Goal: Information Seeking & Learning: Learn about a topic

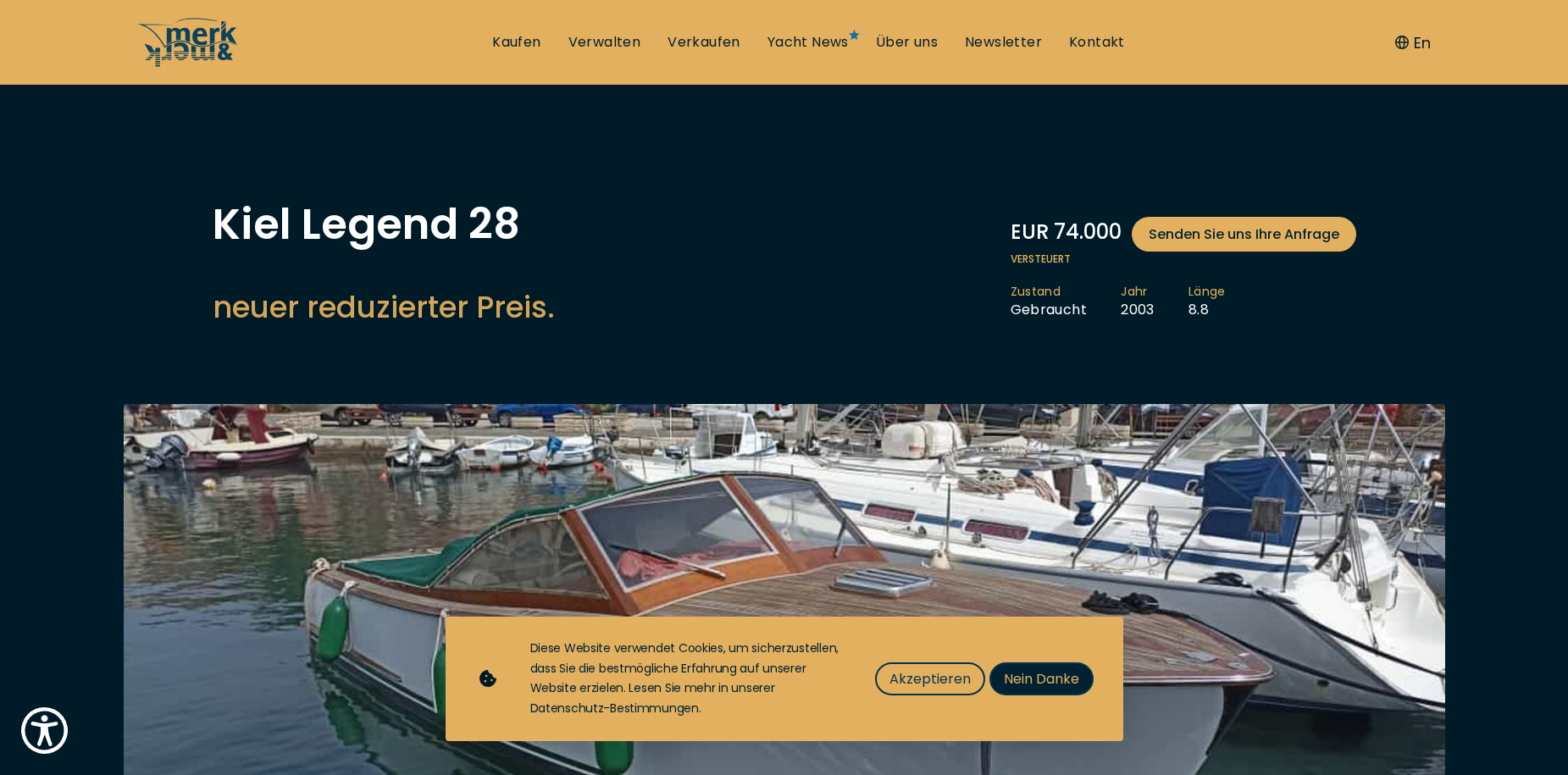
click at [1030, 683] on span "Nein Danke" at bounding box center [1041, 679] width 76 height 21
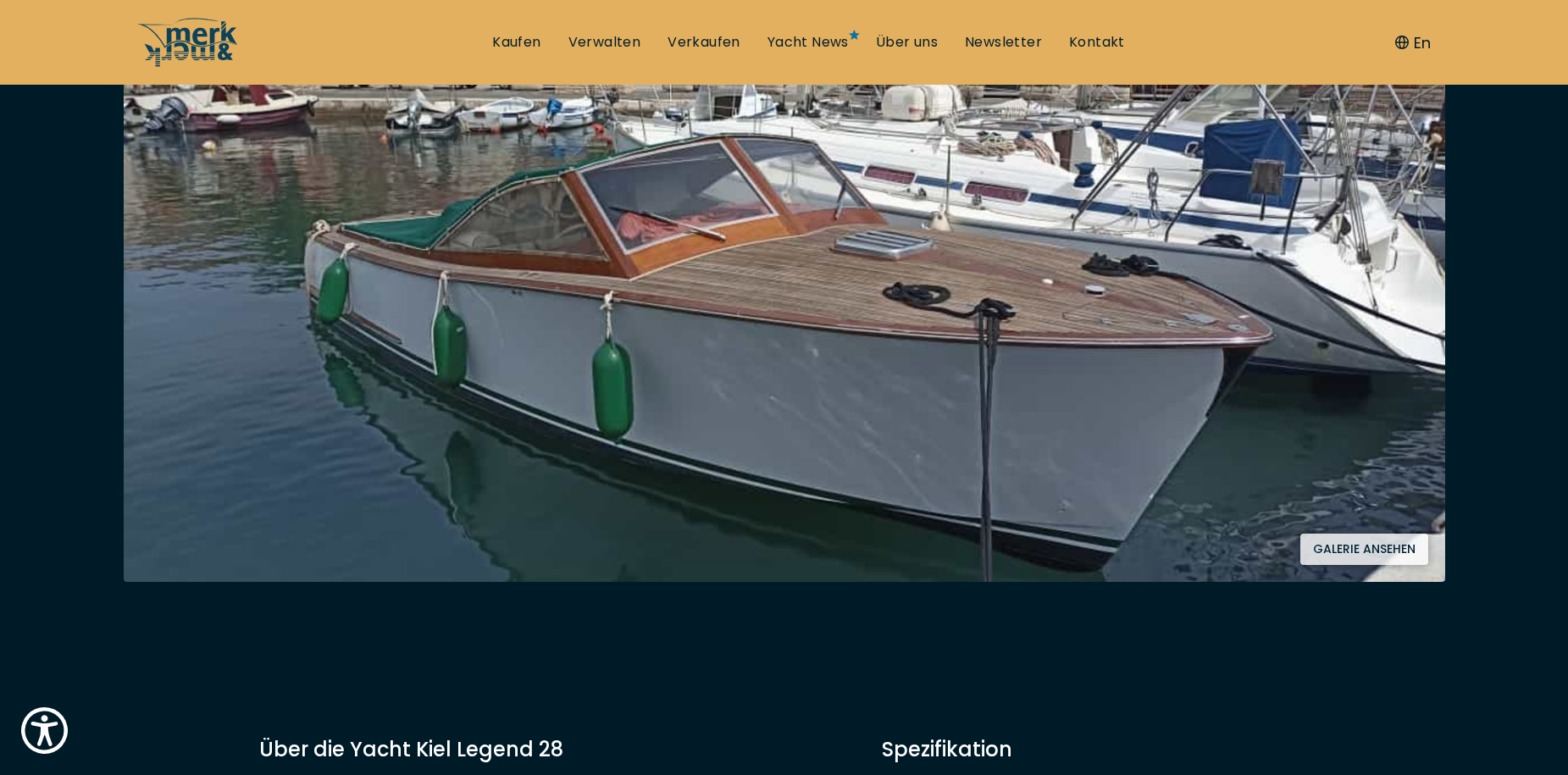
scroll to position [339, 0]
click at [1341, 553] on button "Galerie ansehen" at bounding box center [1364, 549] width 128 height 32
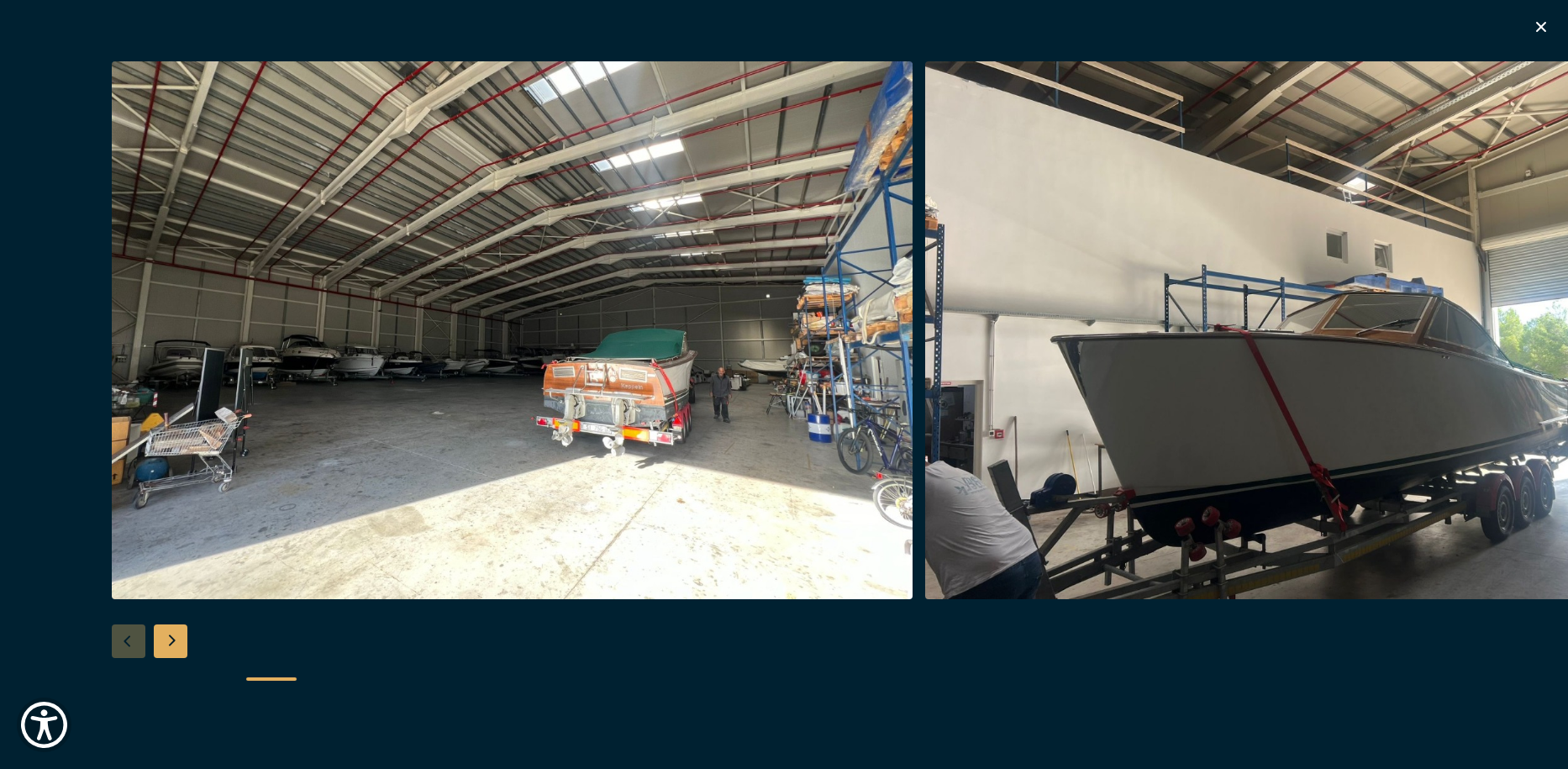
click at [1263, 431] on img "button" at bounding box center [1325, 330] width 801 height 538
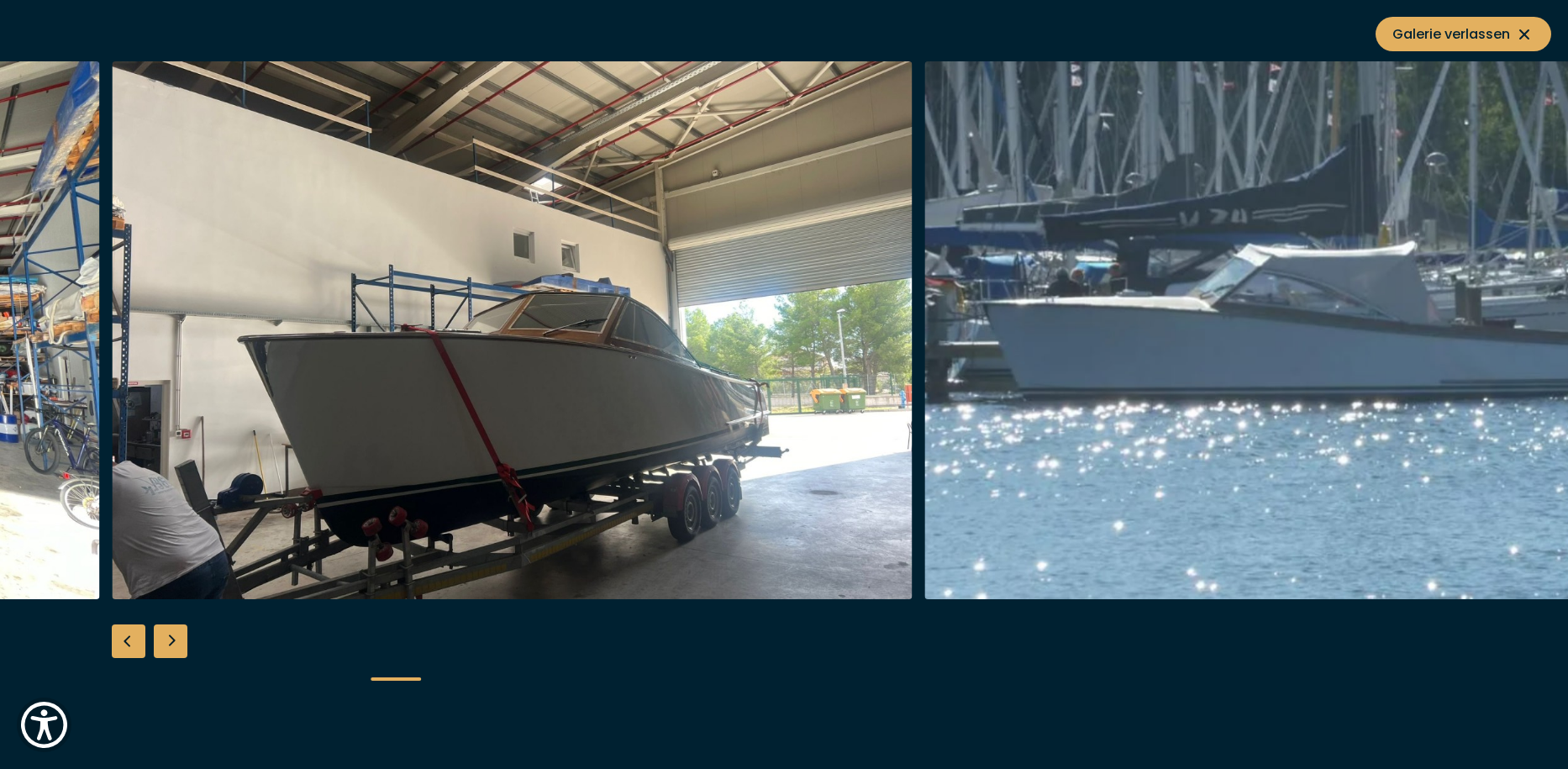
click at [1263, 429] on img "button" at bounding box center [1325, 330] width 801 height 538
click at [1549, 312] on img "button" at bounding box center [1325, 330] width 801 height 538
click at [577, 324] on img "button" at bounding box center [512, 330] width 801 height 538
click at [169, 641] on div "Next slide" at bounding box center [170, 641] width 33 height 33
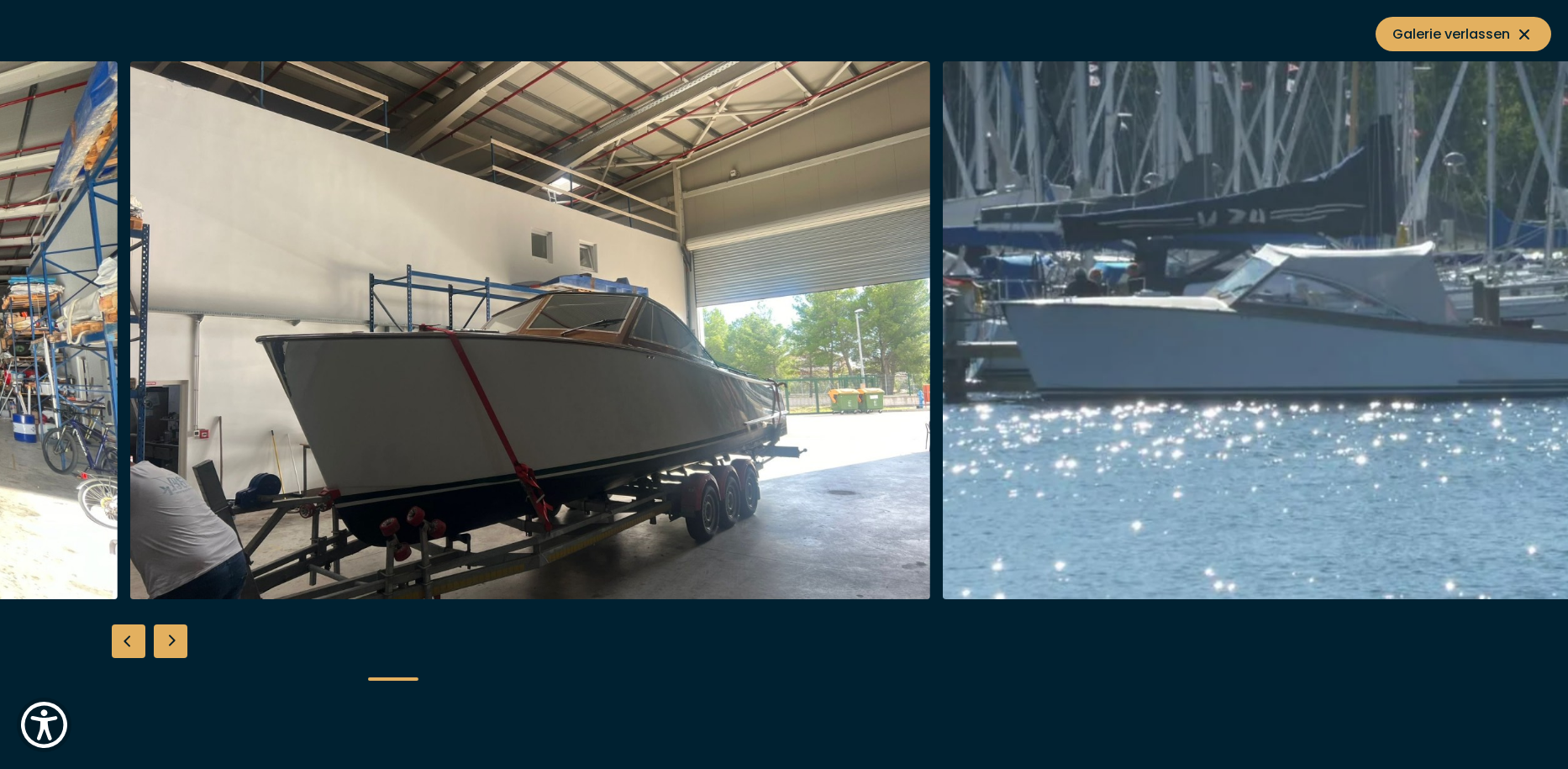
click at [174, 641] on div "Next slide" at bounding box center [170, 641] width 33 height 33
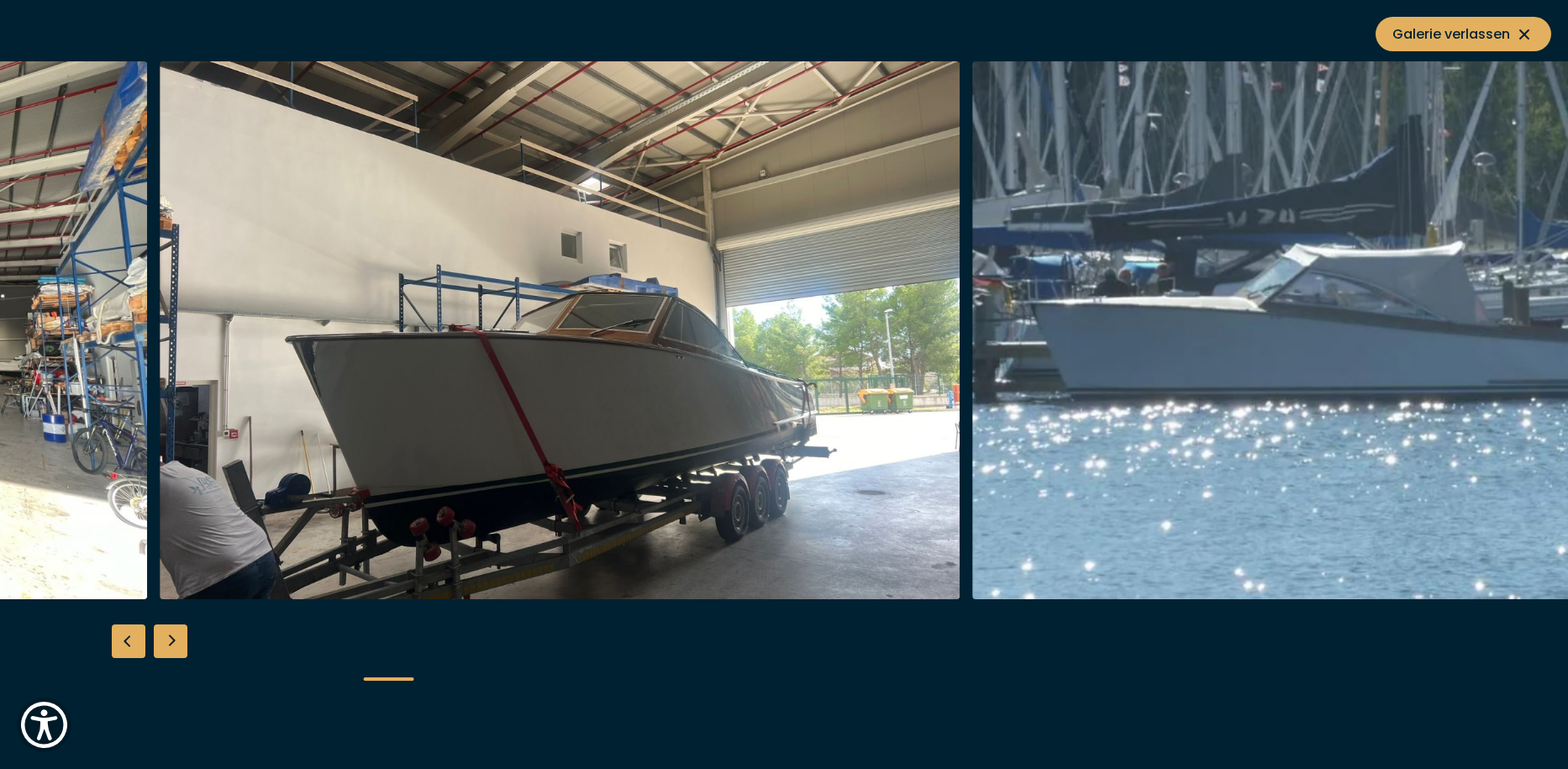
click at [176, 641] on div "Next slide" at bounding box center [170, 641] width 33 height 33
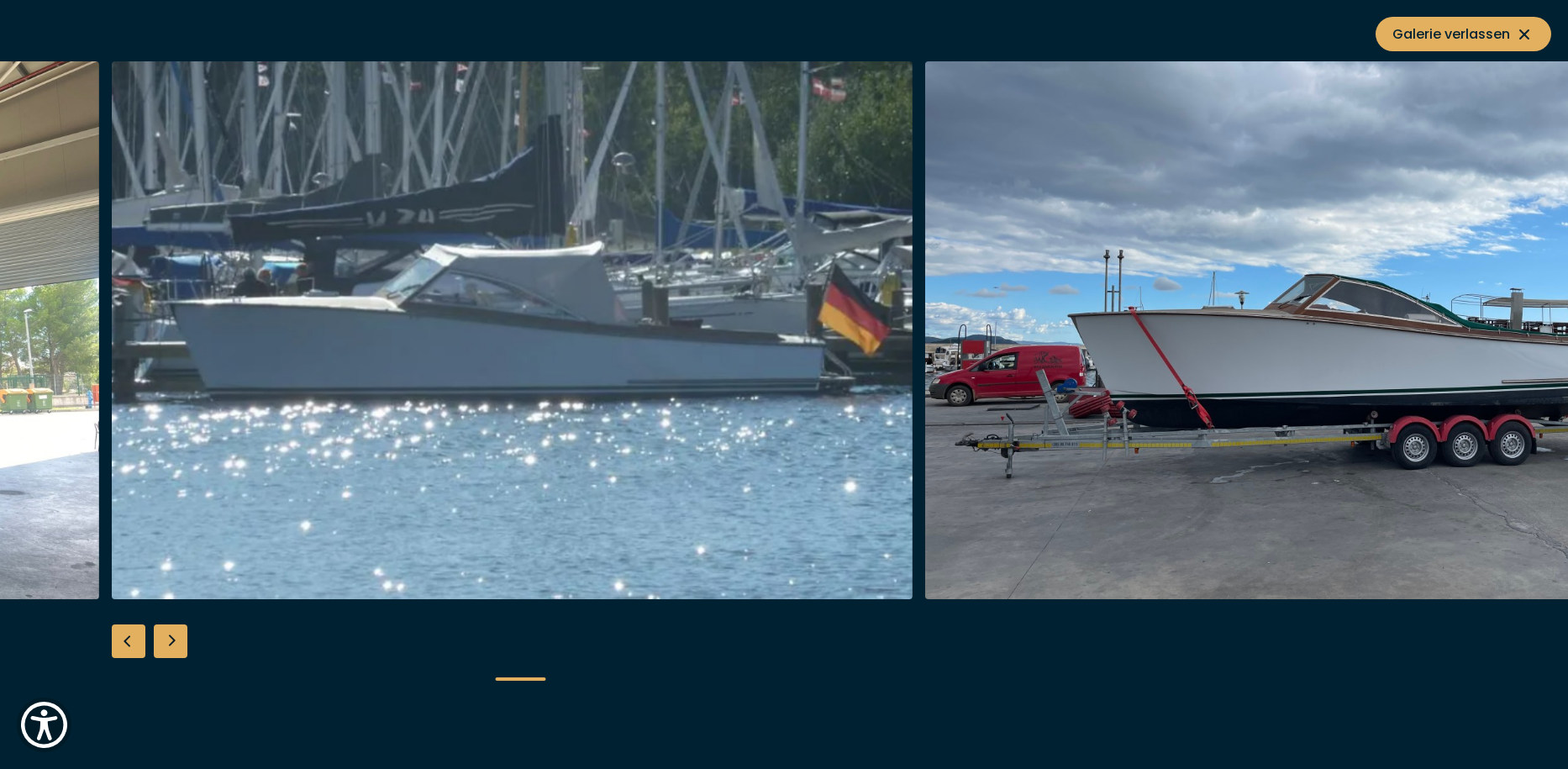
click at [176, 641] on div "Next slide" at bounding box center [170, 641] width 33 height 33
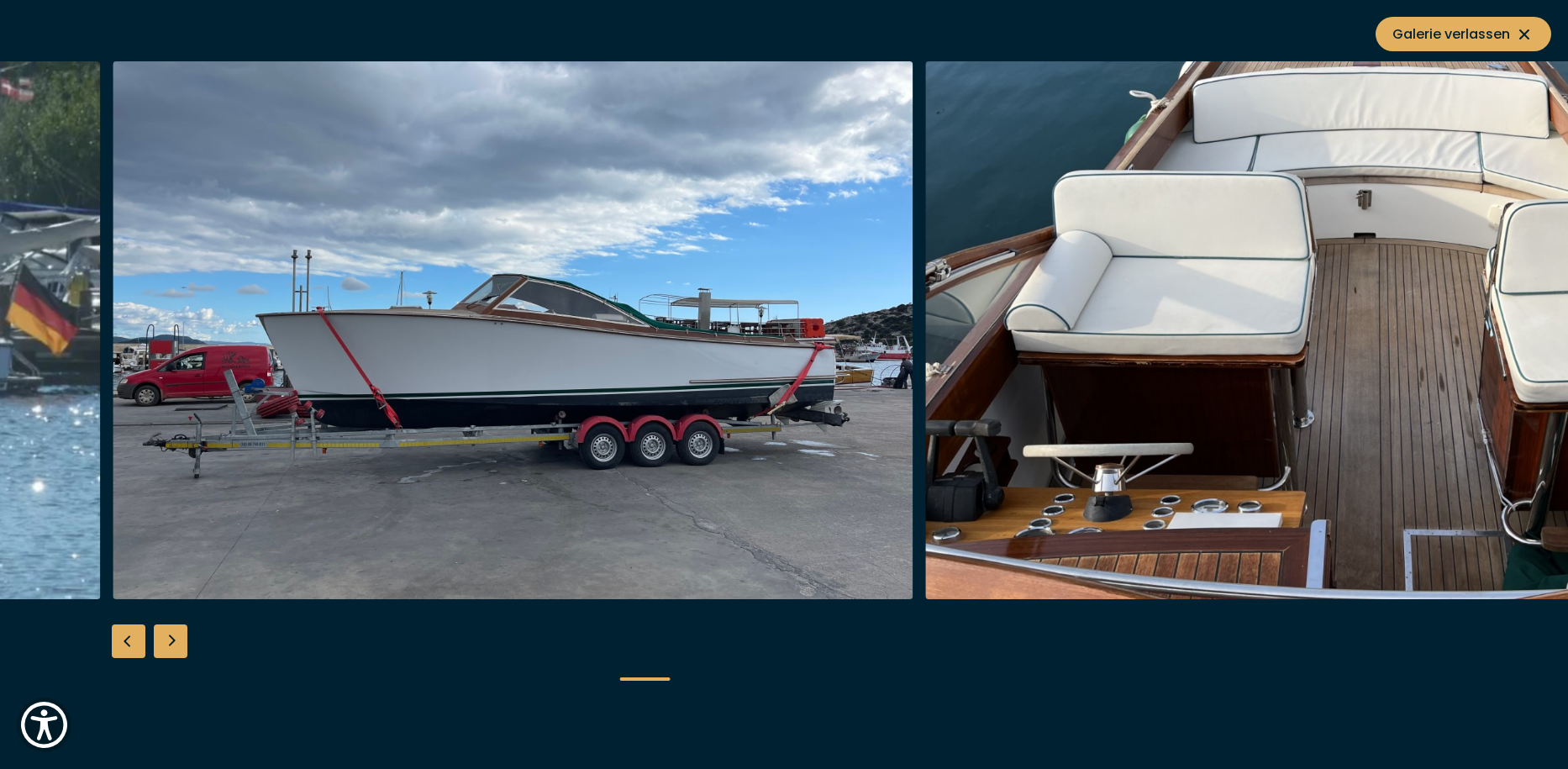
click at [187, 637] on div at bounding box center [784, 384] width 1568 height 648
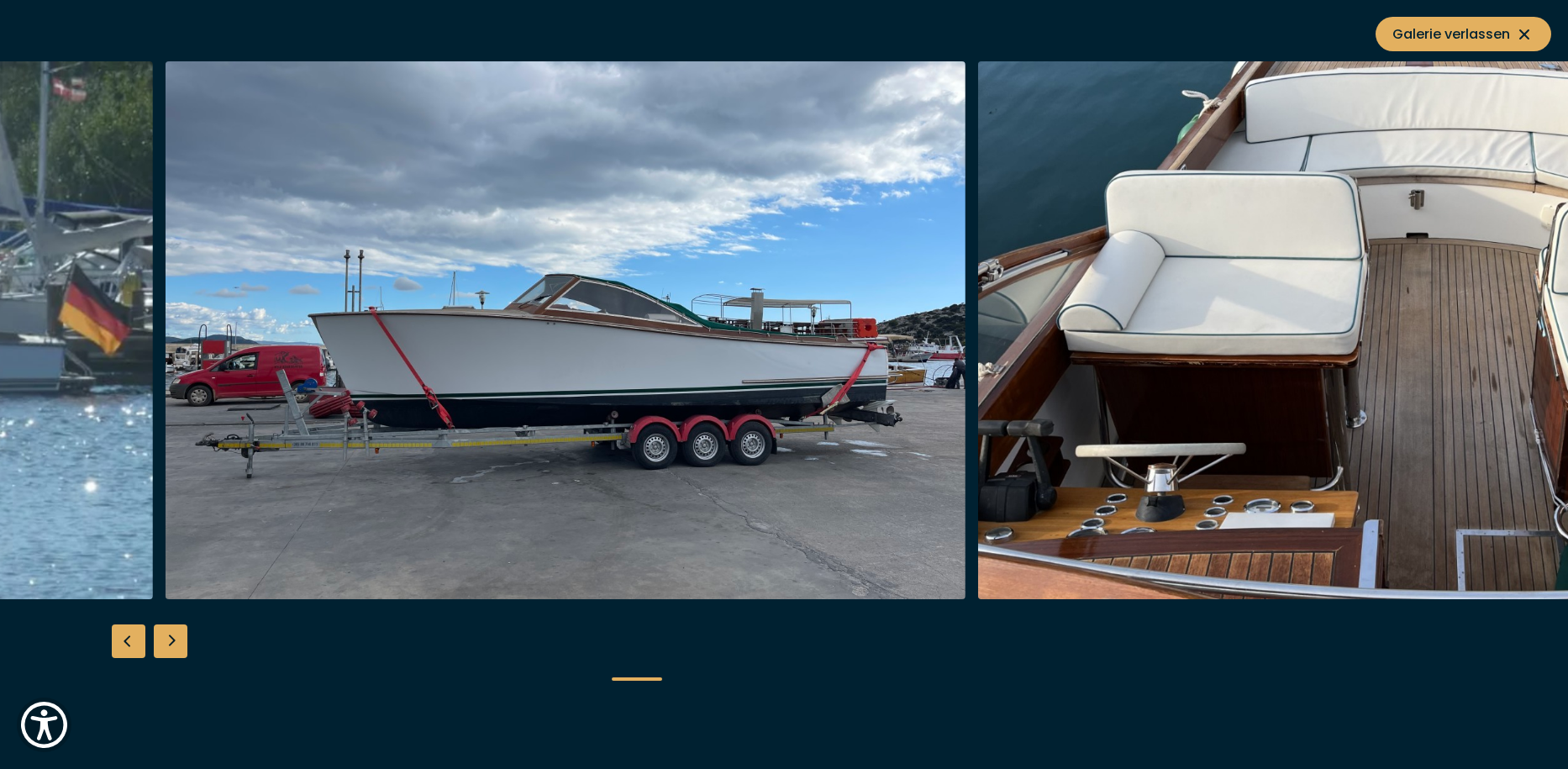
click at [187, 637] on div at bounding box center [784, 384] width 1568 height 648
click at [170, 636] on div "Next slide" at bounding box center [170, 641] width 33 height 33
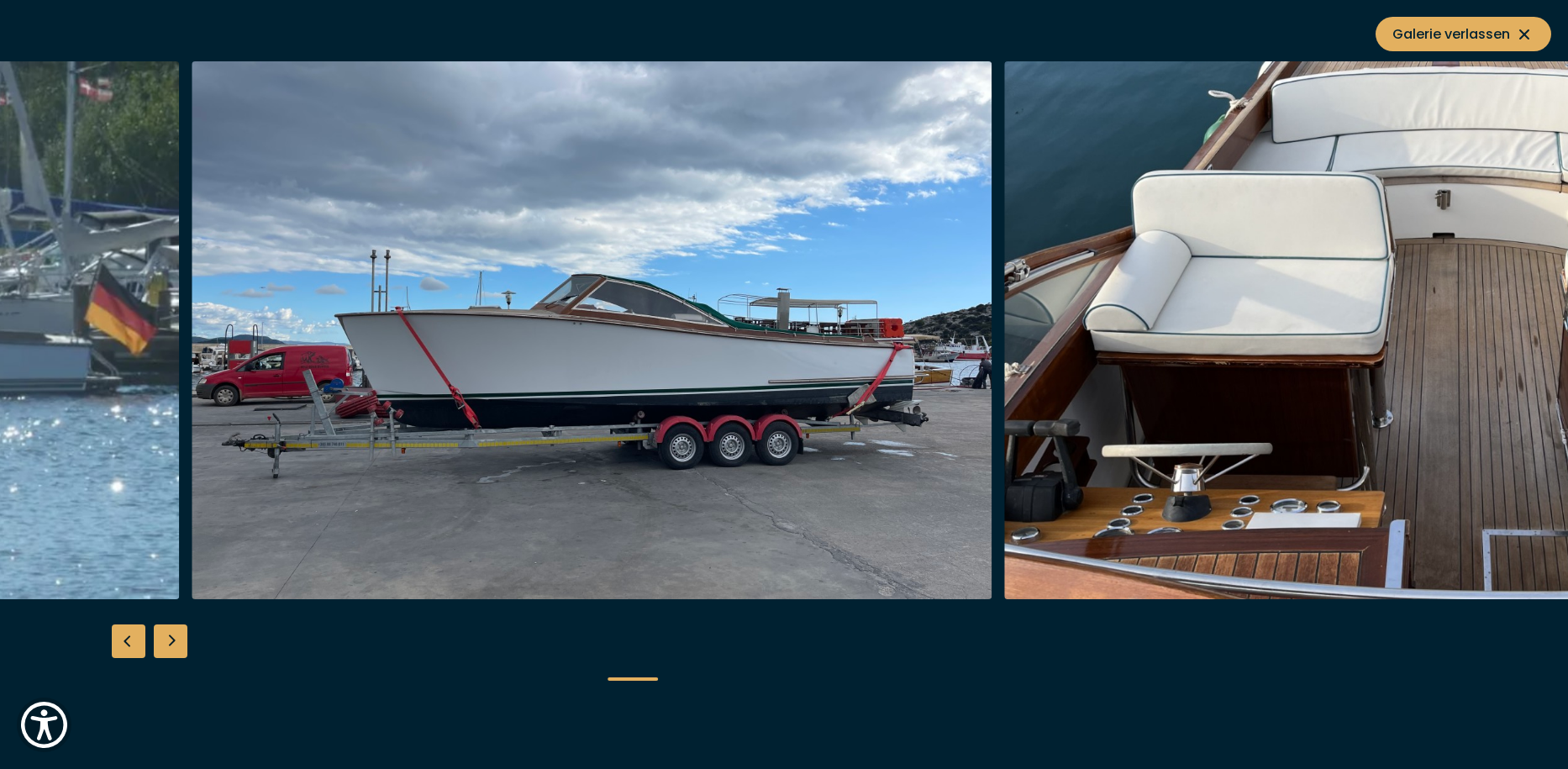
click at [176, 636] on div "Next slide" at bounding box center [170, 641] width 33 height 33
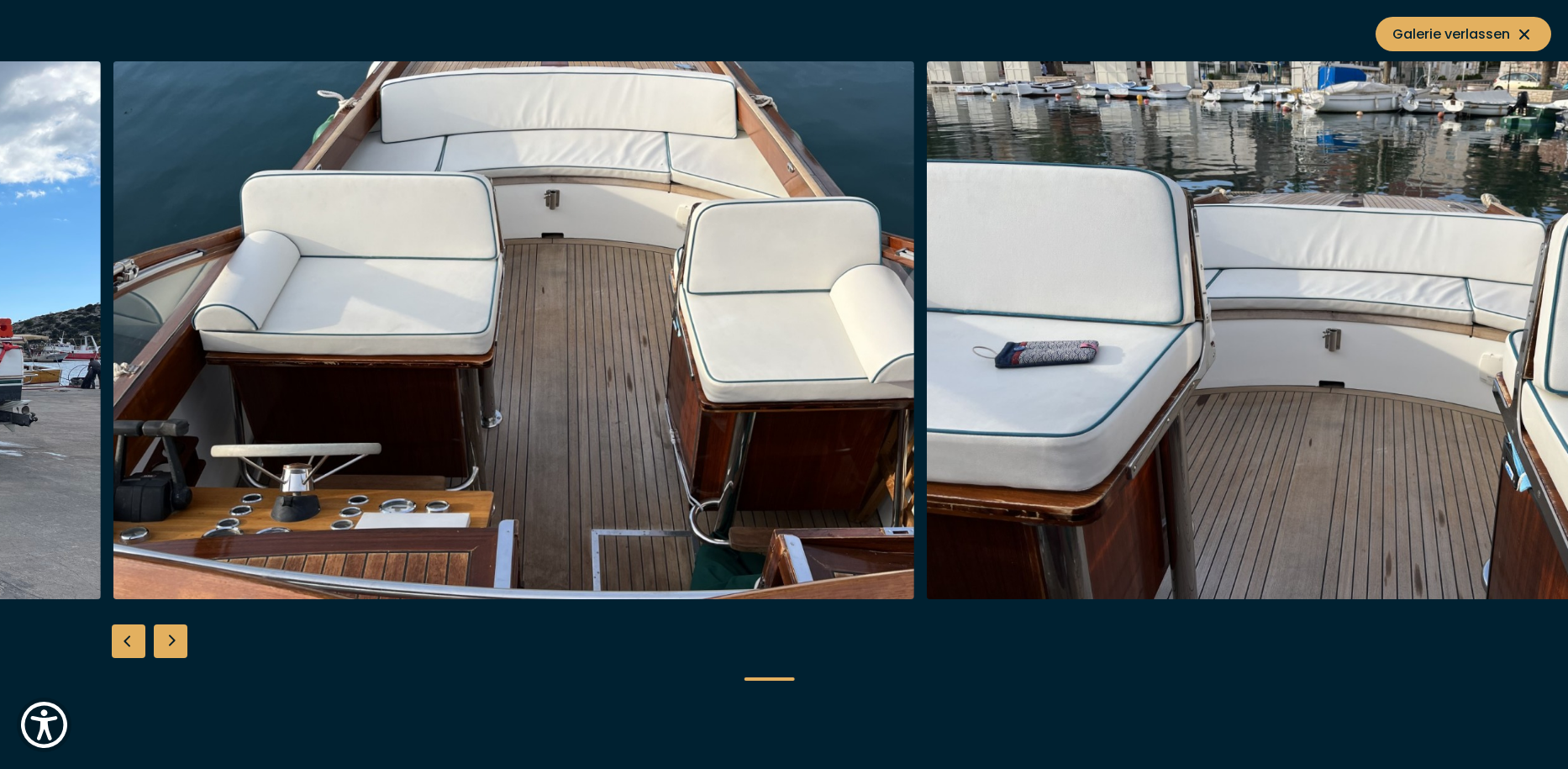
click at [178, 636] on div "Next slide" at bounding box center [170, 641] width 33 height 33
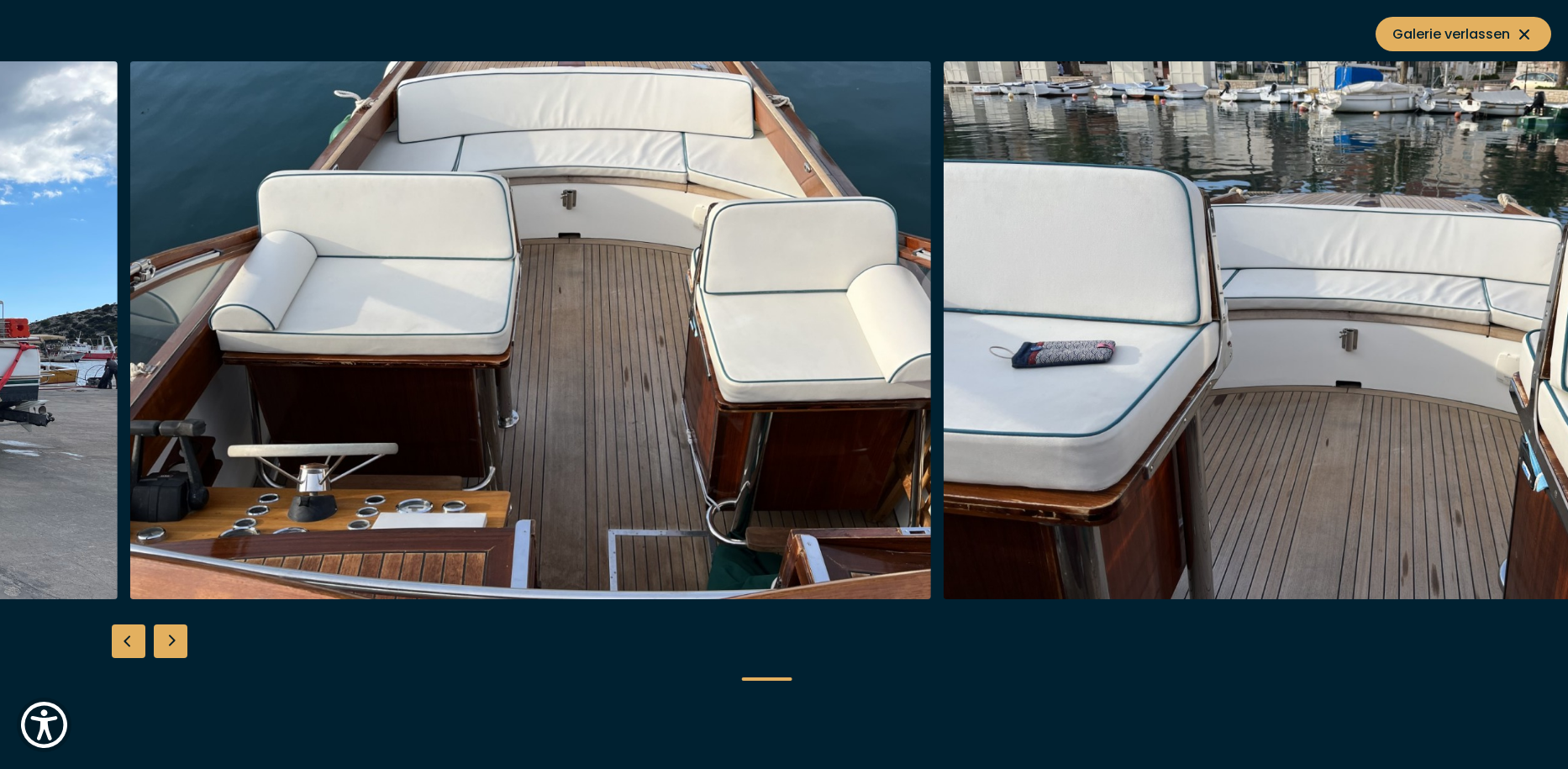
click at [174, 639] on div "Next slide" at bounding box center [170, 641] width 33 height 33
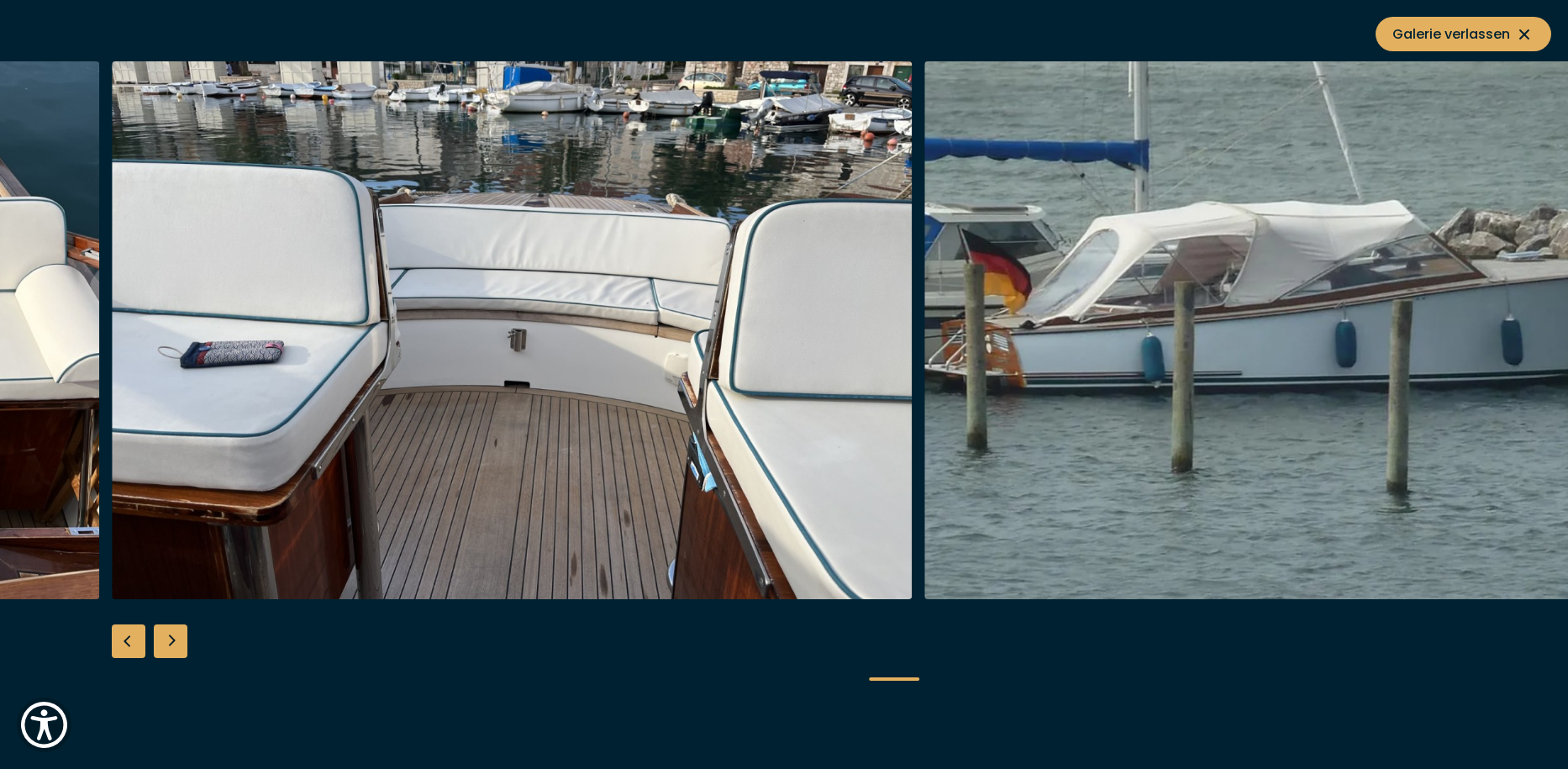
click at [174, 638] on div "Next slide" at bounding box center [170, 641] width 33 height 33
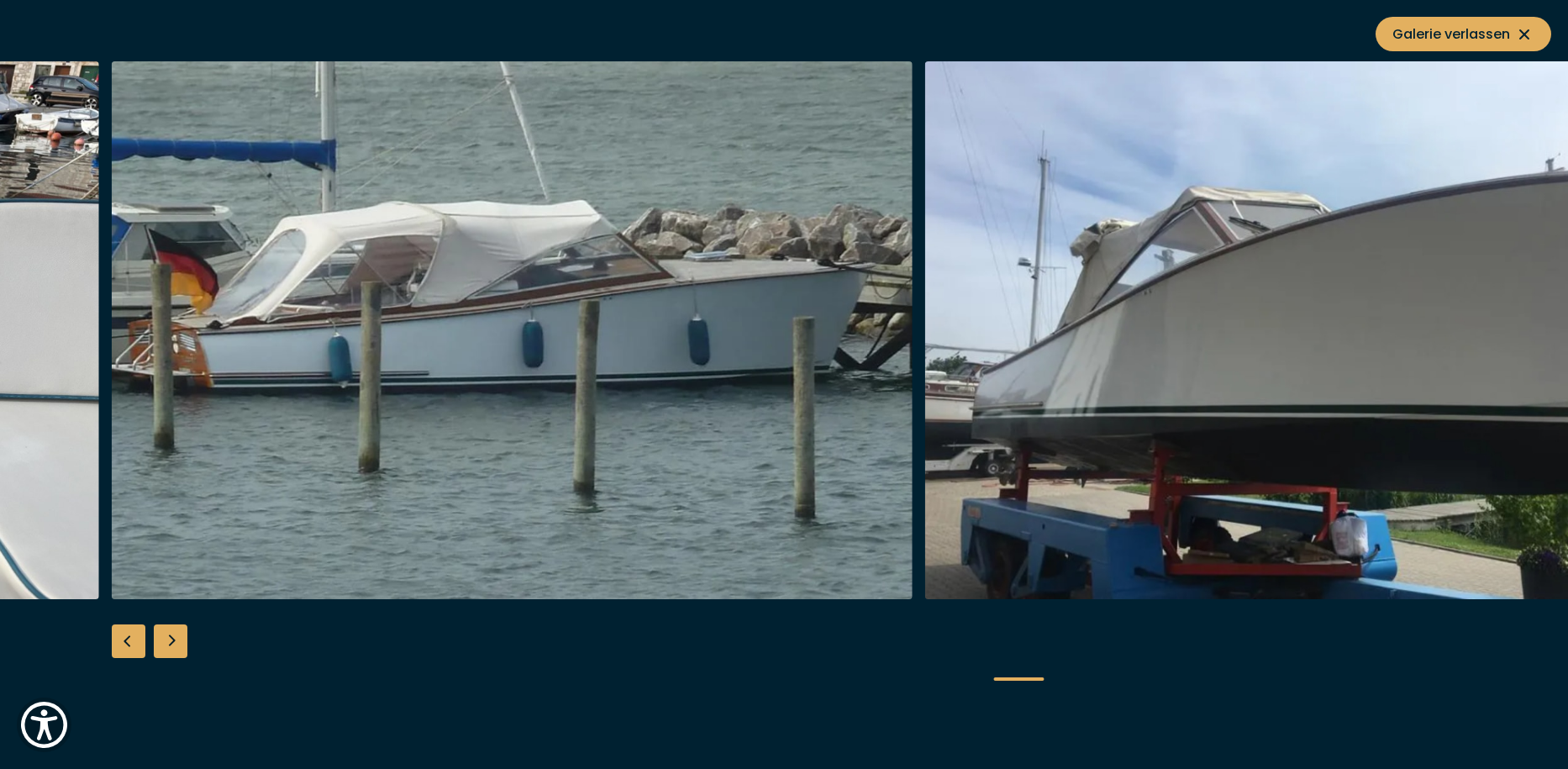
click at [176, 638] on div "Next slide" at bounding box center [170, 641] width 33 height 33
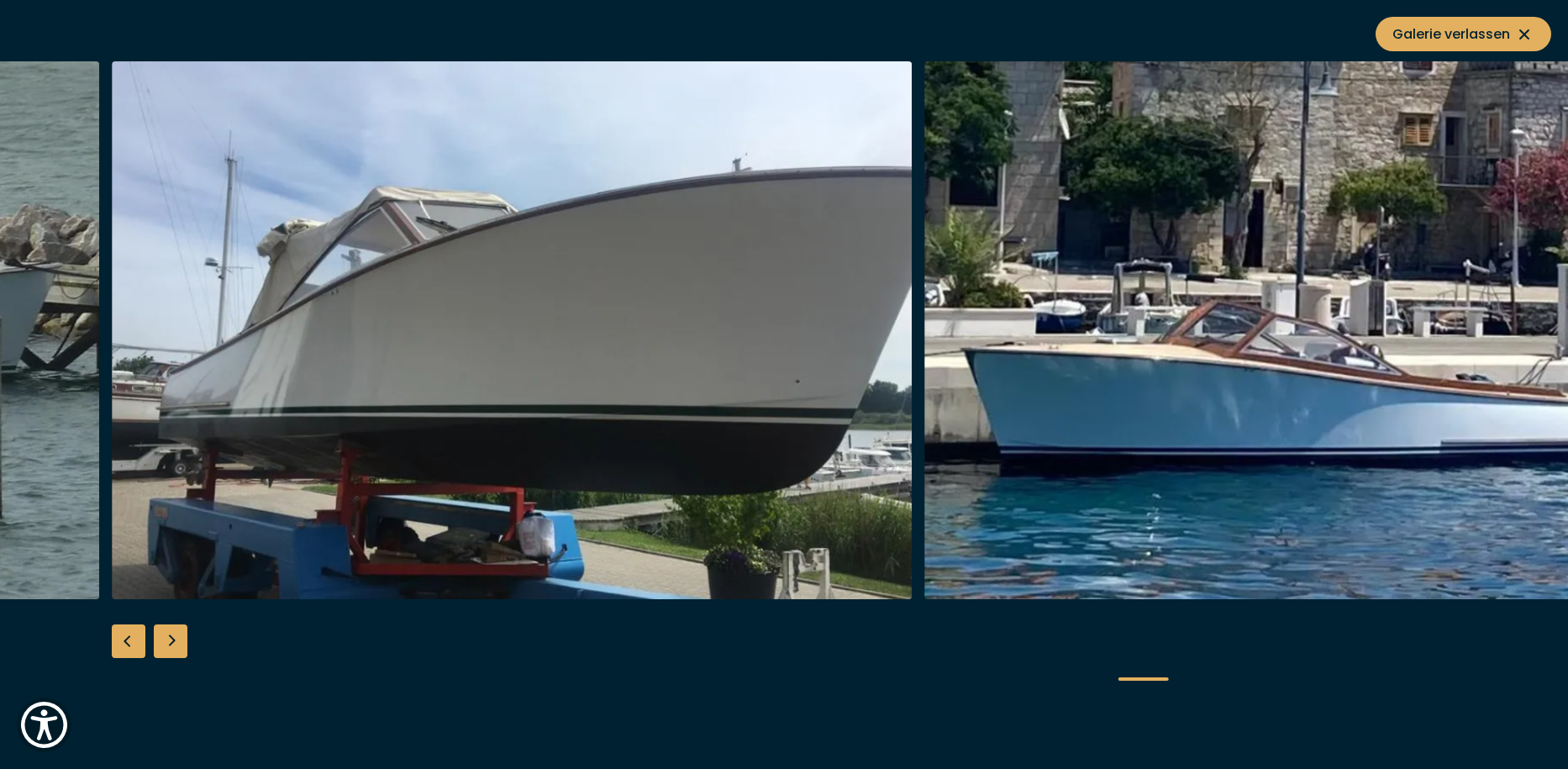
click at [177, 638] on div "Next slide" at bounding box center [170, 641] width 33 height 33
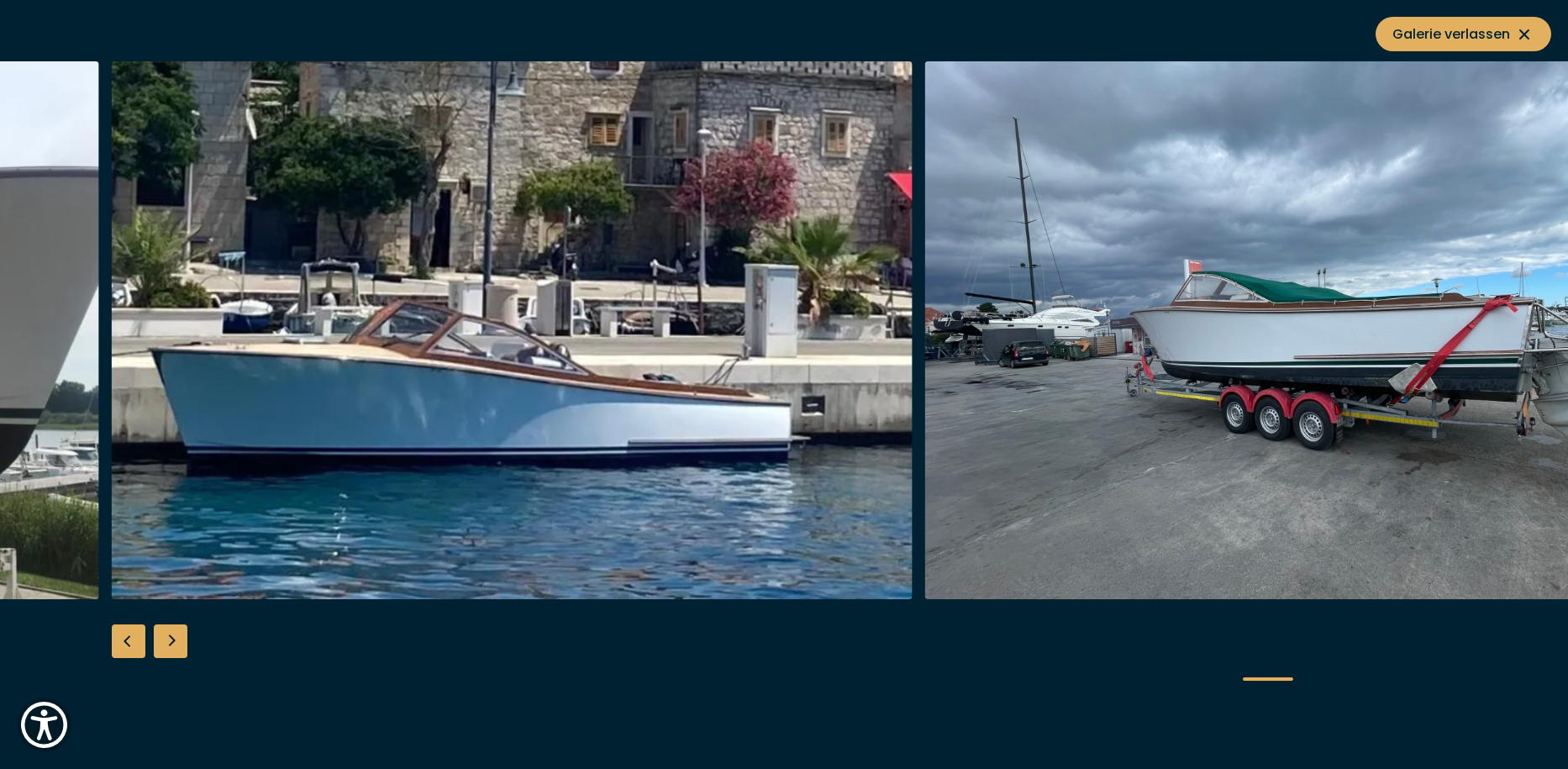
click at [182, 638] on div "Next slide" at bounding box center [170, 641] width 33 height 33
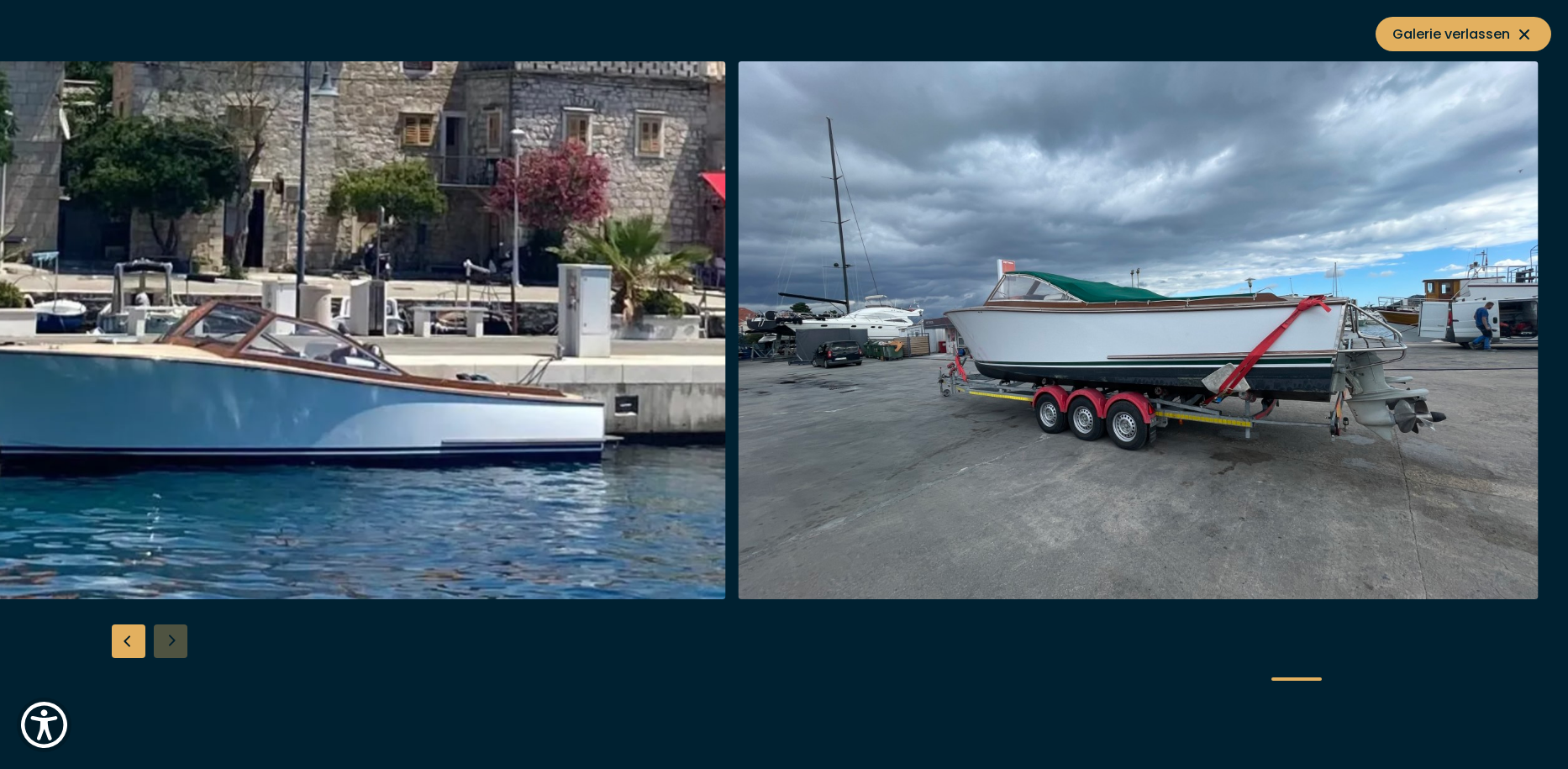
click at [182, 638] on div at bounding box center [784, 384] width 1568 height 648
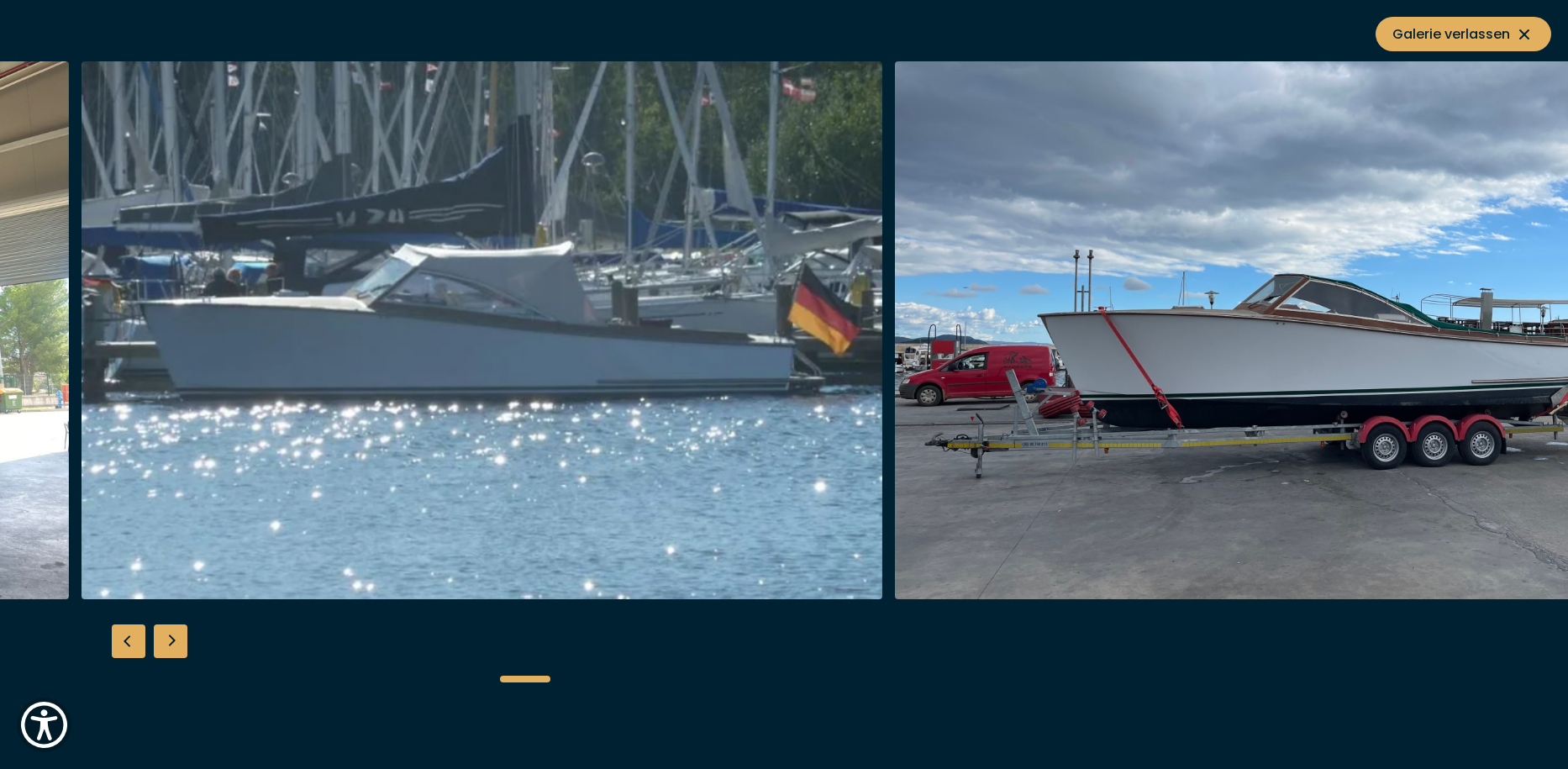
click at [525, 665] on div at bounding box center [784, 679] width 1076 height 42
click at [1522, 32] on icon at bounding box center [1524, 34] width 20 height 20
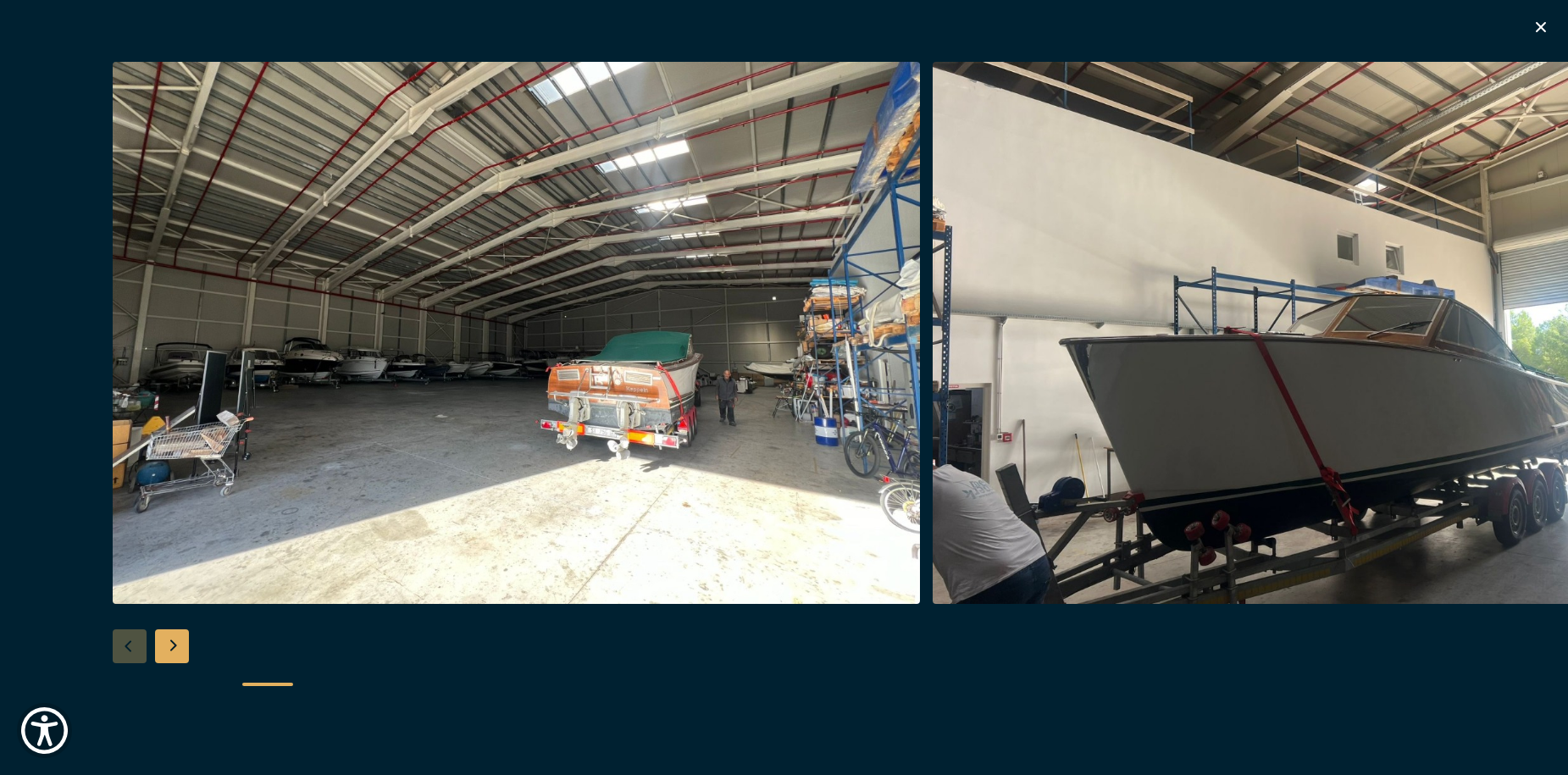
scroll to position [1102, 0]
drag, startPoint x: 1551, startPoint y: 26, endPoint x: 1533, endPoint y: 26, distance: 18.0
click at [1545, 26] on div "Besondere Yachtangebote" at bounding box center [784, 388] width 1568 height 775
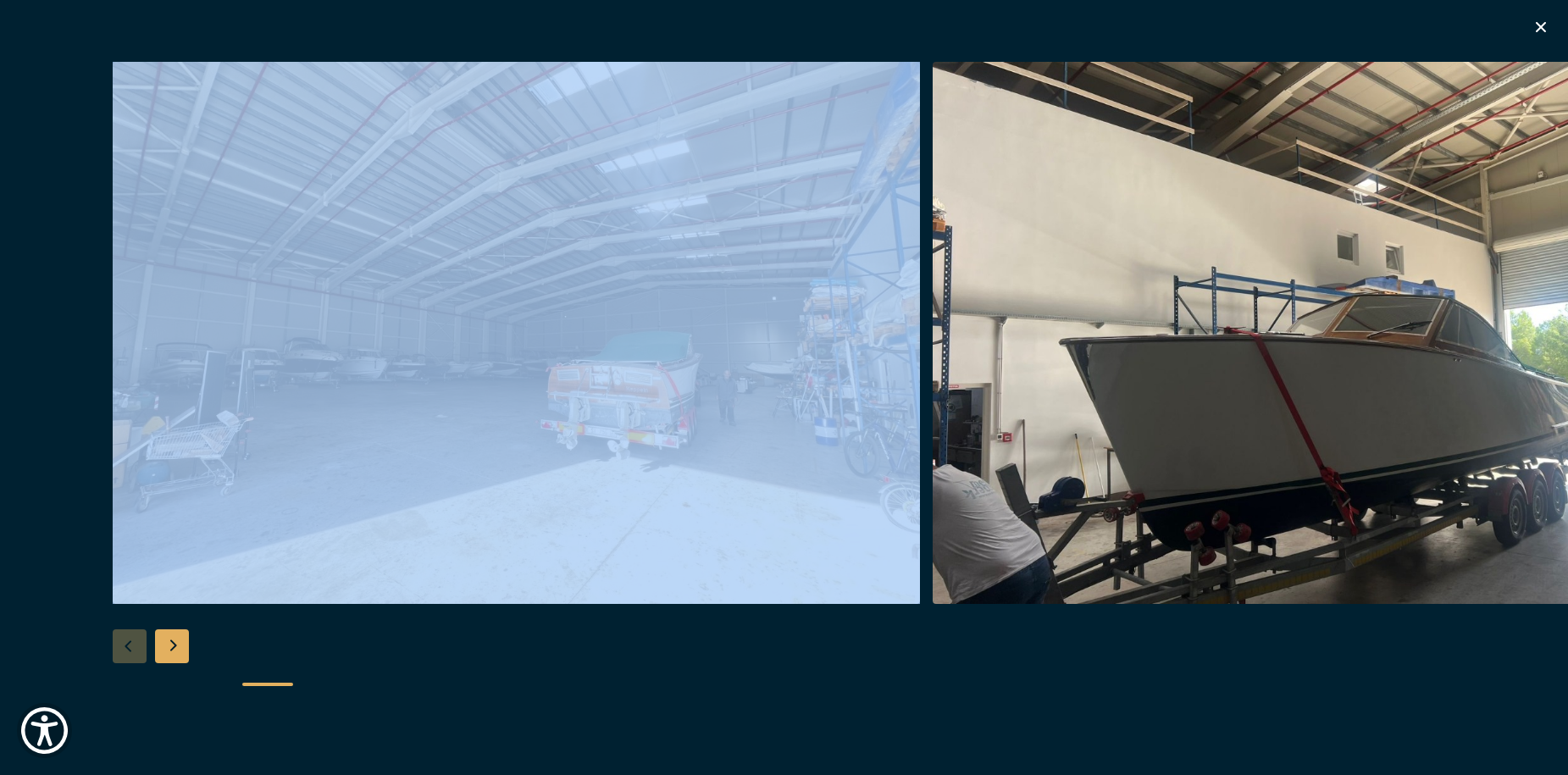
click at [1545, 27] on icon "button" at bounding box center [1541, 27] width 21 height 21
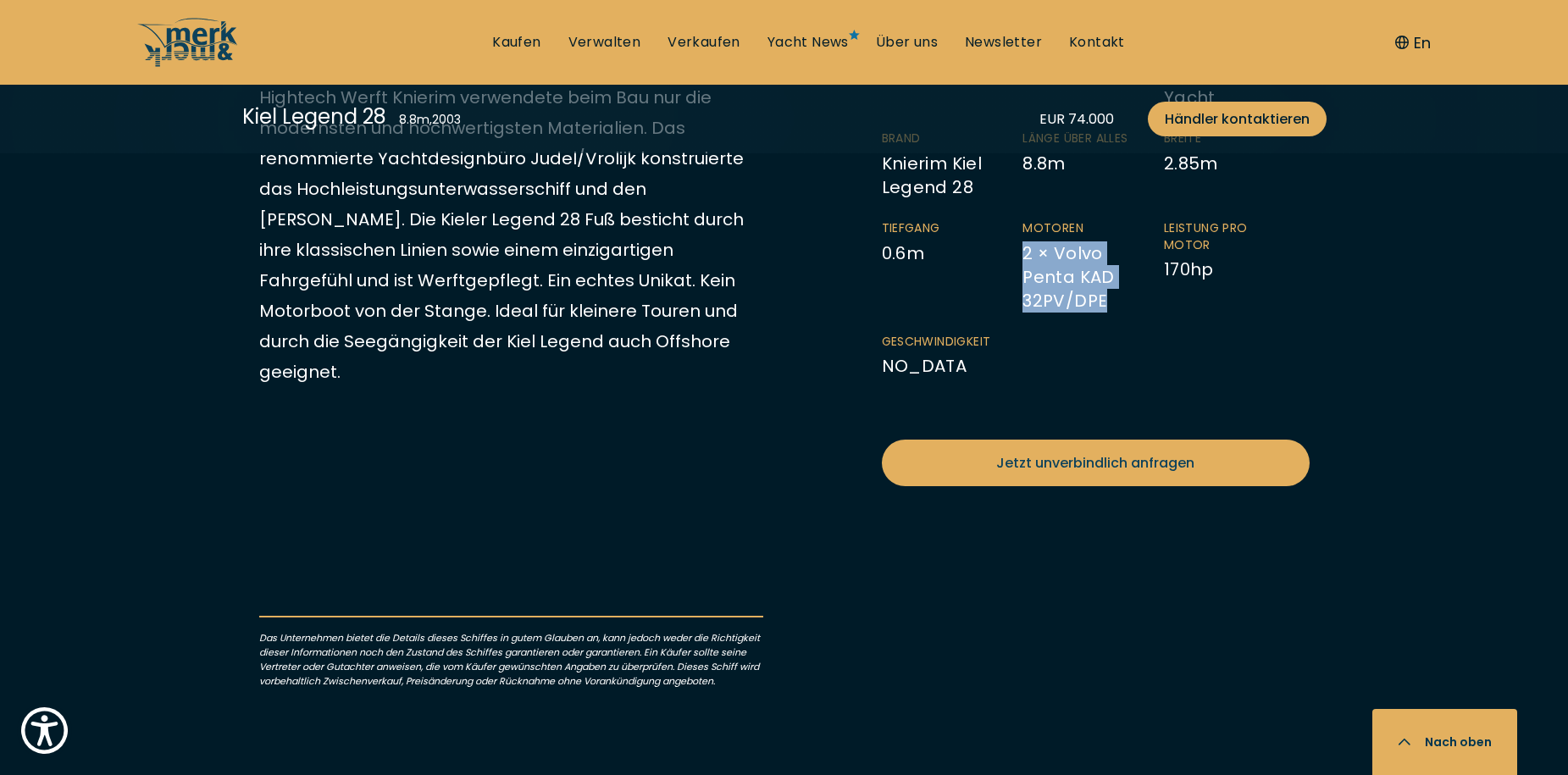
drag, startPoint x: 1025, startPoint y: 225, endPoint x: 1104, endPoint y: 272, distance: 91.9
click at [1104, 272] on li "Motoren 2 × Volvo Penta KAD 32PV/DPE" at bounding box center [1093, 266] width 142 height 92
copy li "2 × Volvo Penta KAD 32PV/DPE"
